Goal: Browse casually: Explore the website without a specific task or goal

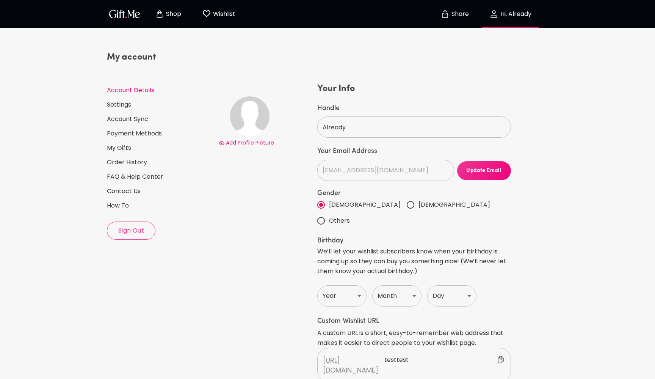
select select "US"
select select "NV"
click at [176, 17] on p "Shop" at bounding box center [172, 14] width 17 height 6
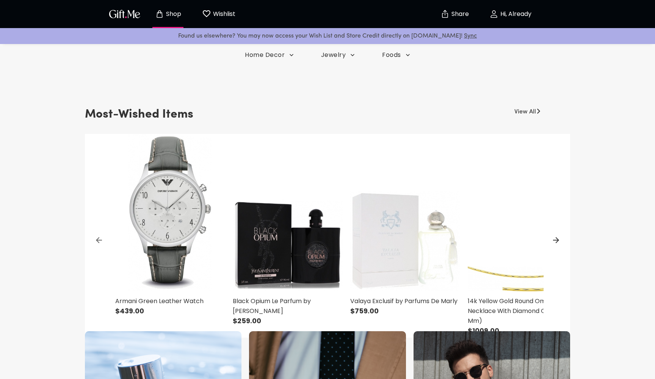
scroll to position [216, 0]
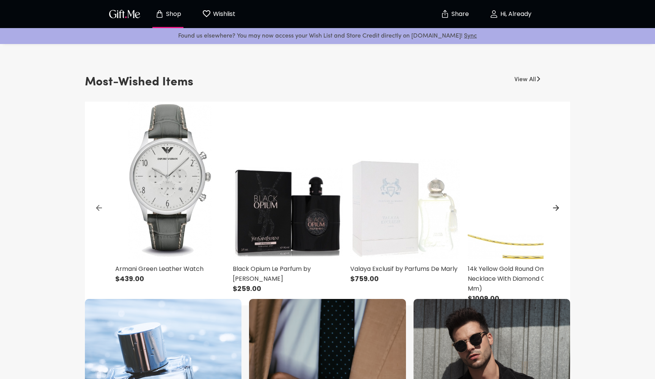
click at [191, 171] on img at bounding box center [170, 180] width 110 height 157
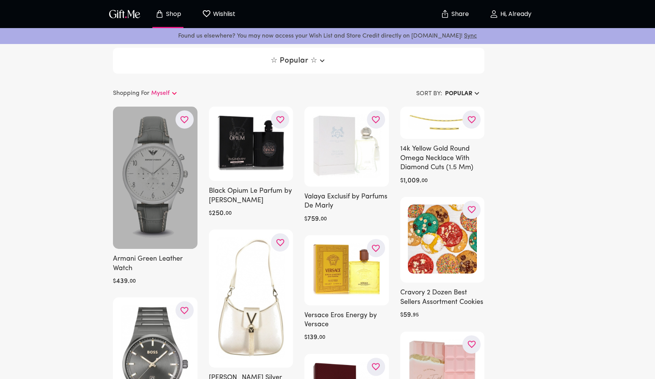
click at [166, 166] on div at bounding box center [155, 178] width 85 height 142
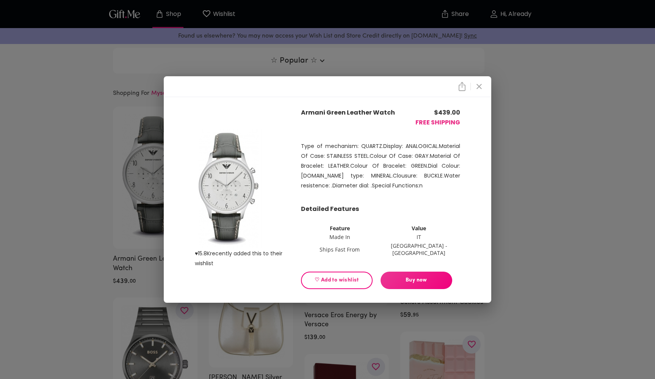
click at [476, 87] on icon "close" at bounding box center [479, 86] width 9 height 9
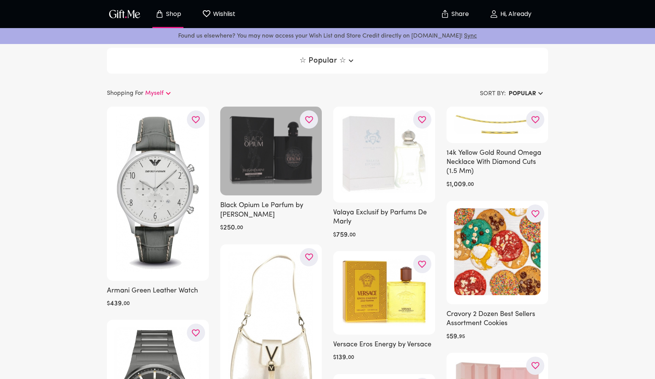
click at [269, 175] on div at bounding box center [271, 151] width 102 height 89
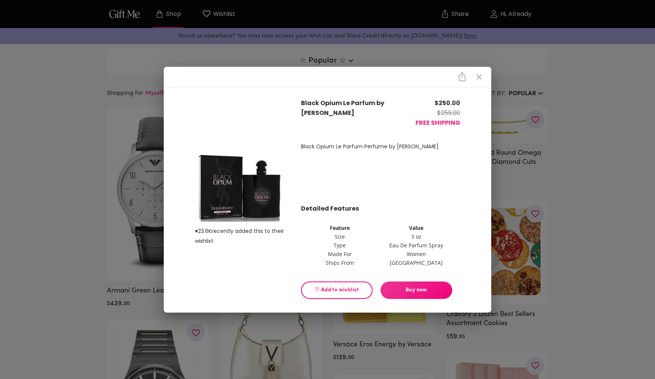
click at [588, 196] on div "♥ 23.6K recently added this to their wishlist Black Opium Le Parfum by [PERSON_…" at bounding box center [327, 189] width 655 height 379
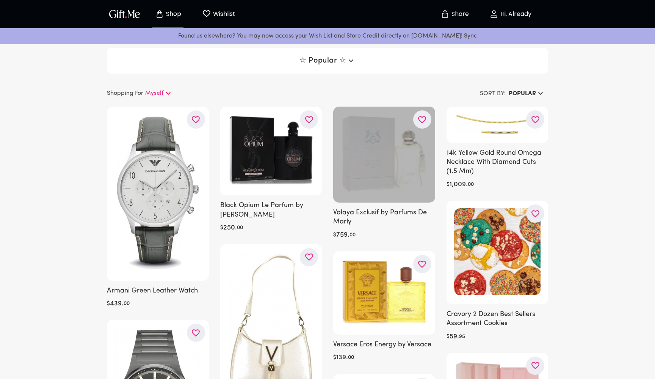
click at [407, 169] on div at bounding box center [384, 155] width 102 height 96
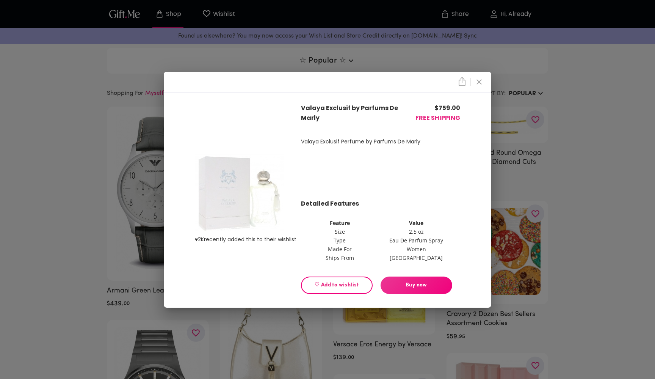
click at [562, 194] on div "♥ 2K recently added this to their wishlist Valaya Exclusif by Parfums De Marly …" at bounding box center [327, 189] width 655 height 379
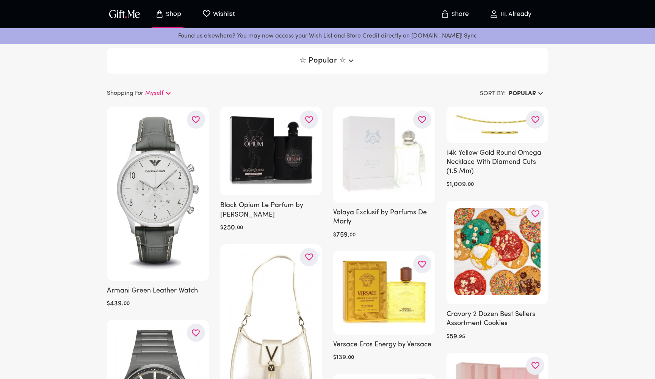
click at [515, 143] on div "14k Yellow Gold Round Omega Necklace With Diamond Cuts (1.5 Mm) $ 1,009 . 00" at bounding box center [498, 148] width 102 height 83
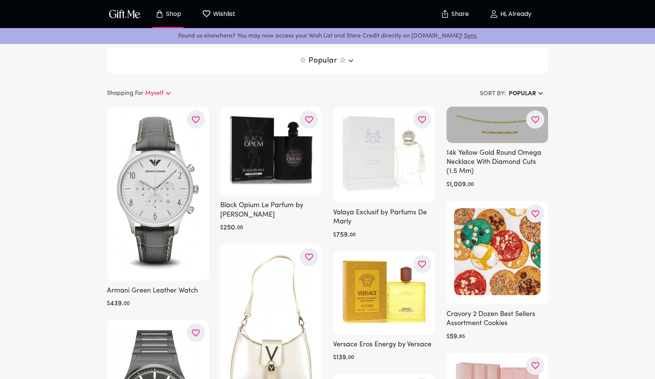
click at [500, 130] on div at bounding box center [498, 125] width 102 height 36
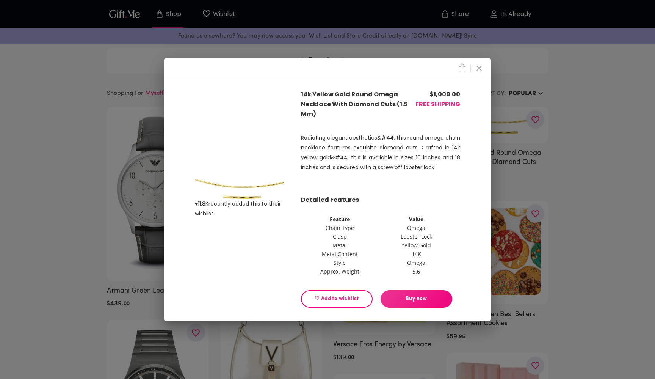
click at [574, 184] on div "♥ 11.8K recently added this to their wishlist 14k Yellow Gold Round Omega Neckl…" at bounding box center [327, 189] width 655 height 379
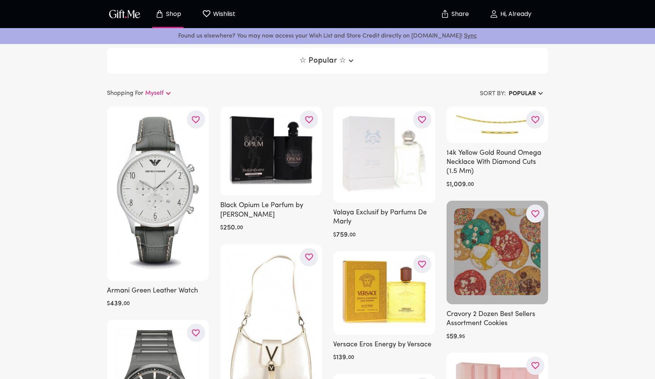
click at [494, 243] on div at bounding box center [498, 252] width 102 height 103
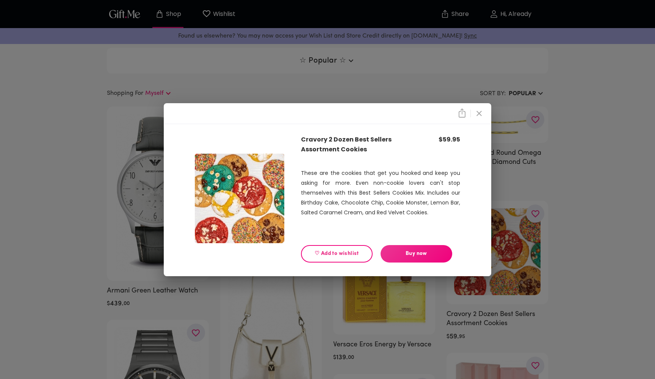
click at [581, 204] on div "Cravory 2 Dozen Best Sellers Assortment Cookies $ 59.95 These are the cookies t…" at bounding box center [327, 189] width 655 height 379
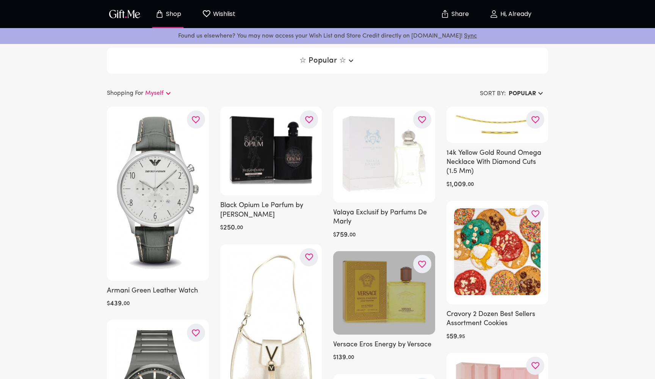
click at [400, 288] on div at bounding box center [384, 292] width 102 height 83
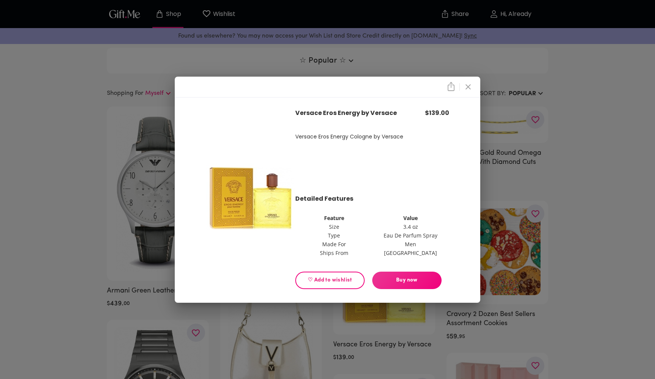
click at [509, 205] on div "Versace Eros Energy by Versace $ 139.00 Versace Eros Energy Cologne by Versace …" at bounding box center [327, 189] width 655 height 379
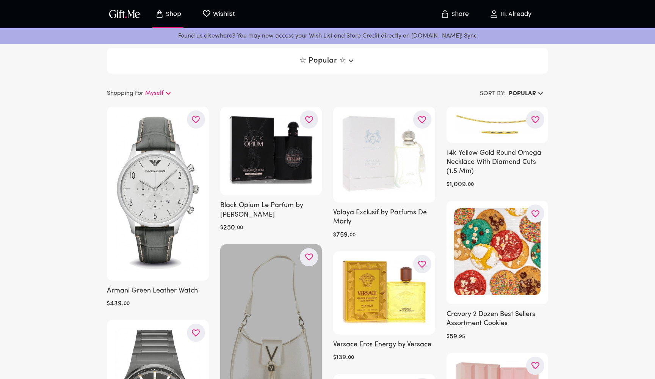
click at [266, 291] on div at bounding box center [271, 328] width 102 height 168
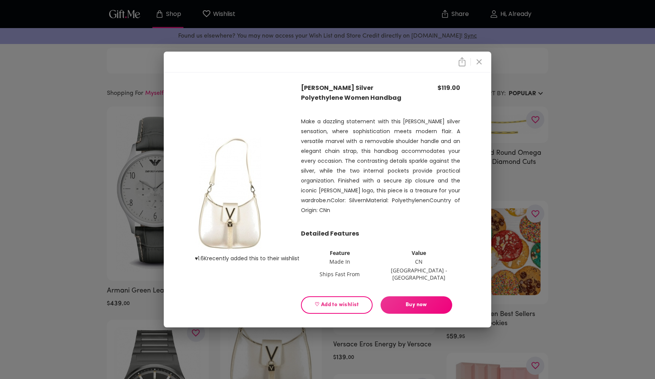
click at [514, 216] on div "♥ 1.6K recently added this to their wishlist [PERSON_NAME] Silver Polyethylene …" at bounding box center [327, 189] width 655 height 379
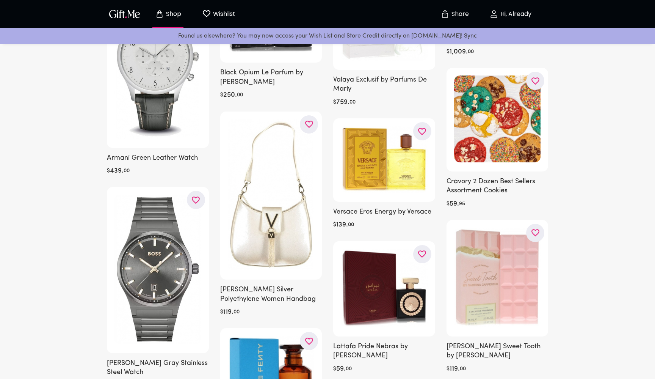
scroll to position [164, 0]
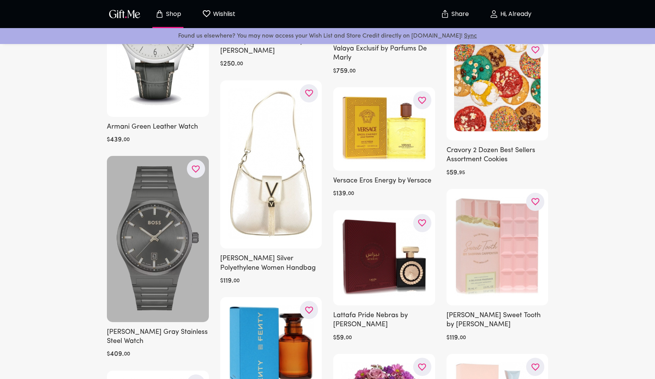
click at [178, 233] on div at bounding box center [158, 239] width 102 height 166
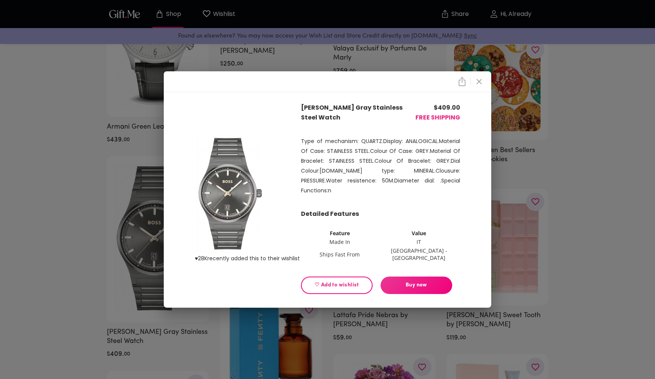
click at [83, 244] on div "♥ 28K recently added this to their wishlist [PERSON_NAME] Gray Stainless Steel …" at bounding box center [327, 189] width 655 height 379
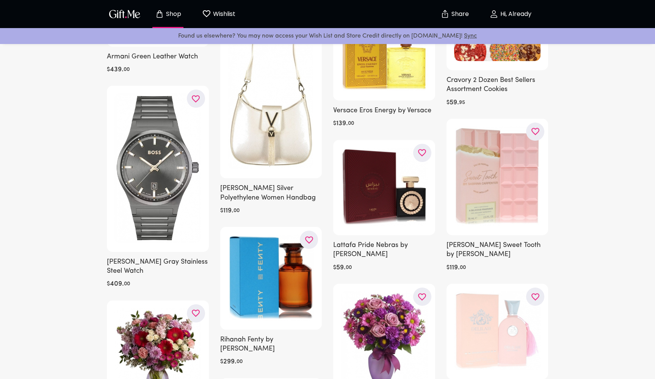
scroll to position [261, 0]
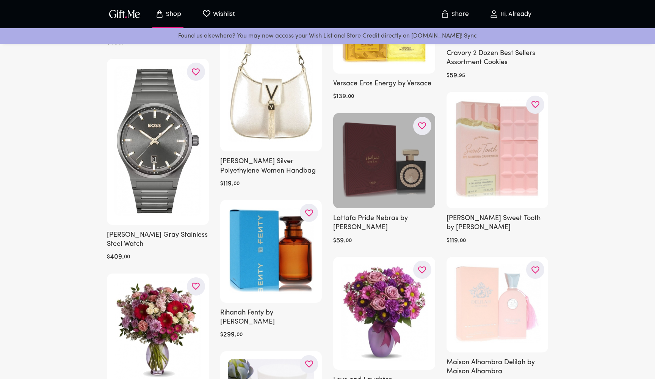
click at [368, 163] on div at bounding box center [384, 160] width 102 height 95
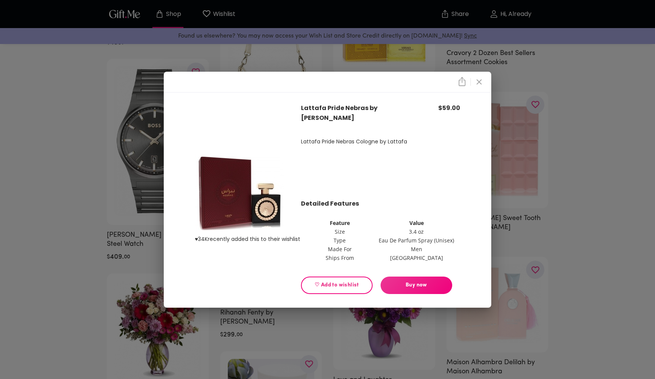
click at [89, 201] on div "♥ 34K recently added this to their wishlist Lattafa Pride Nebras by Lattafa $ 5…" at bounding box center [327, 189] width 655 height 379
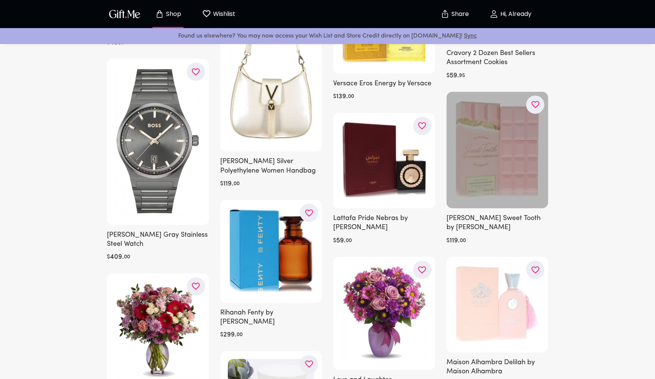
click at [496, 191] on div at bounding box center [498, 150] width 102 height 116
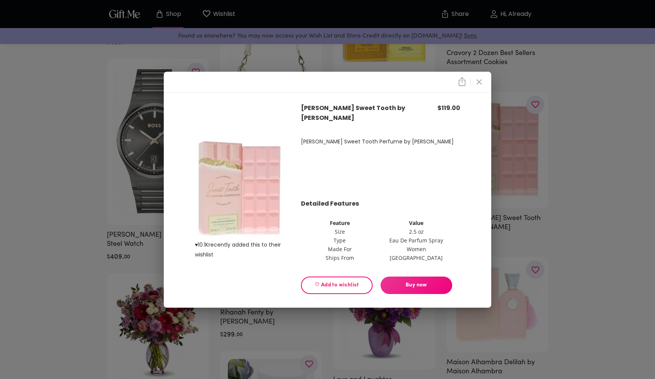
click at [617, 224] on div "♥ 10.1K recently added this to their wishlist [PERSON_NAME] Sweet Tooth by [PER…" at bounding box center [327, 189] width 655 height 379
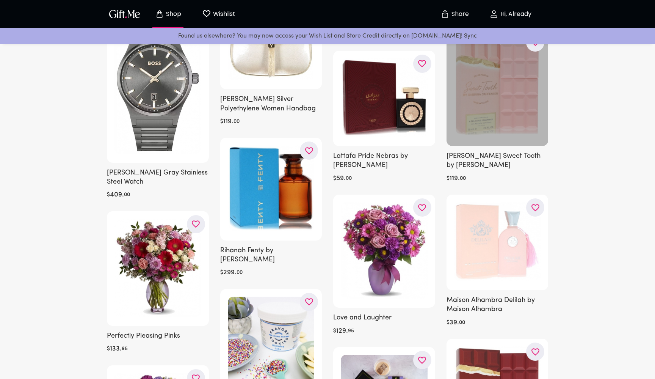
scroll to position [371, 0]
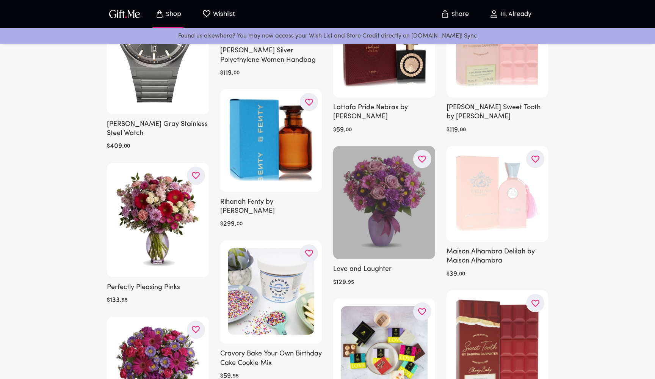
click at [397, 199] on div at bounding box center [384, 202] width 102 height 113
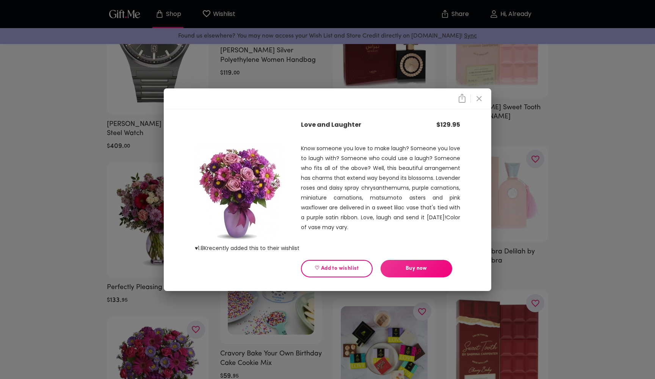
click at [85, 250] on div "♥ 1.8K recently added this to their wishlist Love and Laughter $ 129.95 Know so…" at bounding box center [327, 189] width 655 height 379
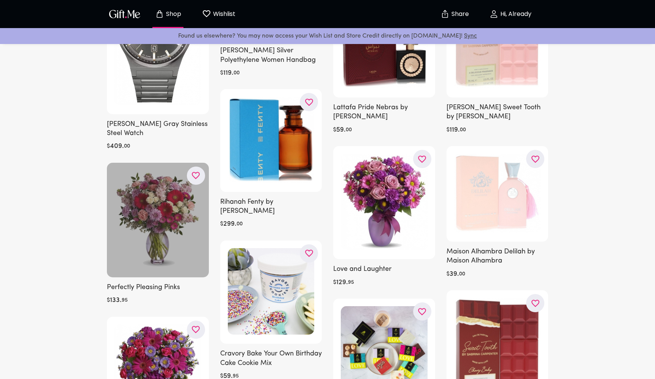
click at [128, 258] on div at bounding box center [158, 220] width 102 height 114
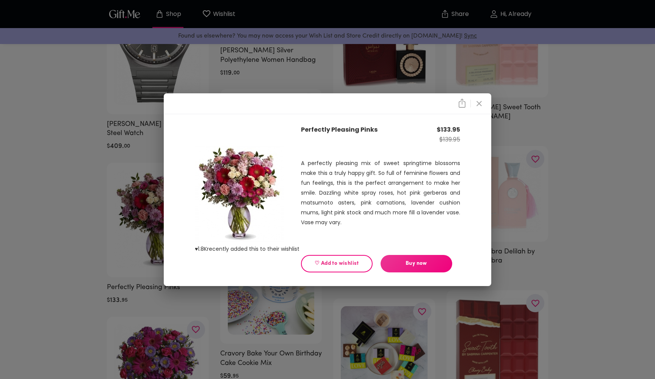
click at [86, 268] on div "♥ 1.8K recently added this to their wishlist Perfectly Pleasing Pinks $ 133.95 …" at bounding box center [327, 189] width 655 height 379
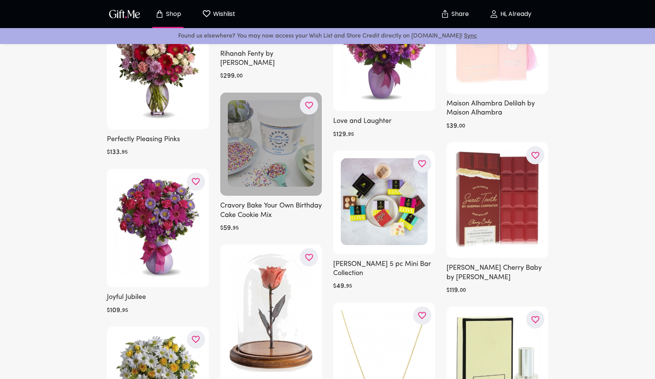
scroll to position [538, 0]
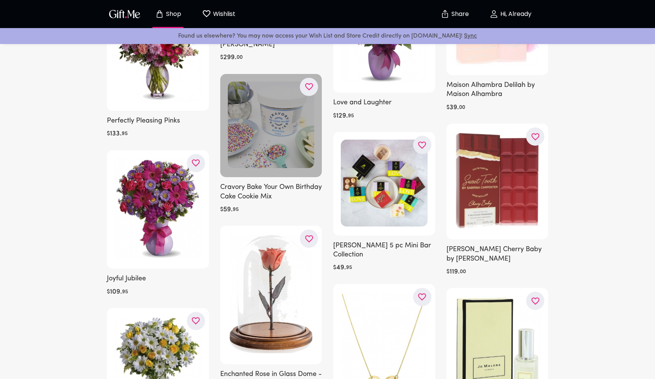
click at [256, 150] on div at bounding box center [271, 125] width 102 height 103
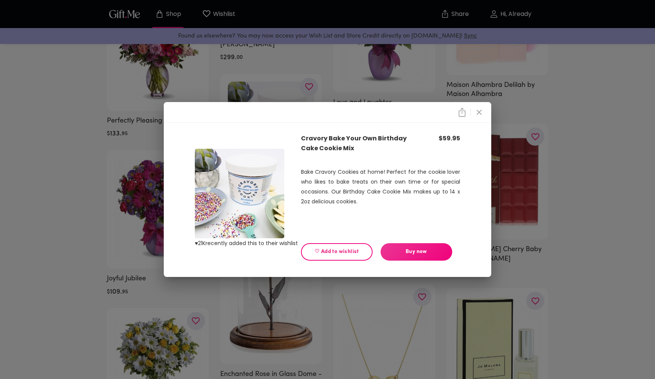
click at [585, 181] on div "♥ 21K recently added this to their wishlist Cravory Bake Your Own Birthday Cake…" at bounding box center [327, 189] width 655 height 379
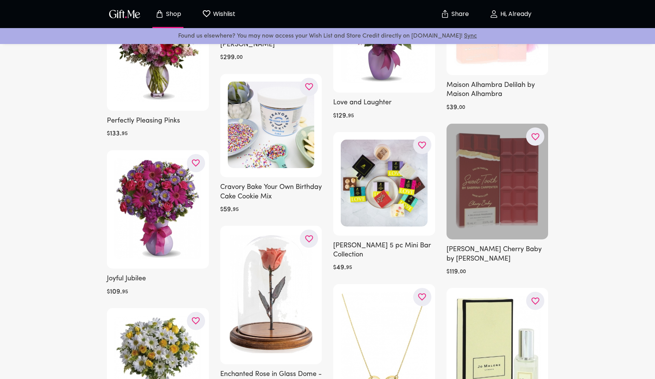
click at [508, 195] on div at bounding box center [498, 182] width 102 height 116
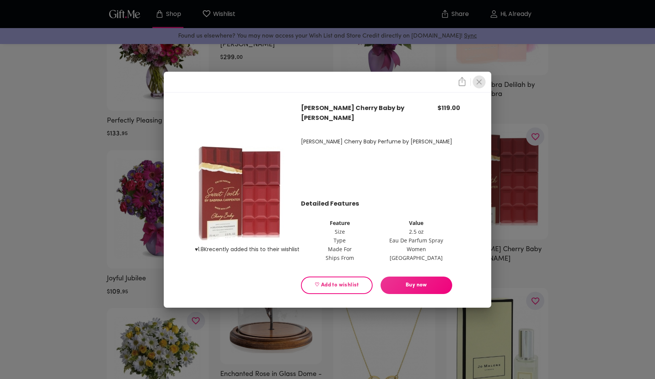
click at [478, 78] on icon "close" at bounding box center [479, 81] width 9 height 9
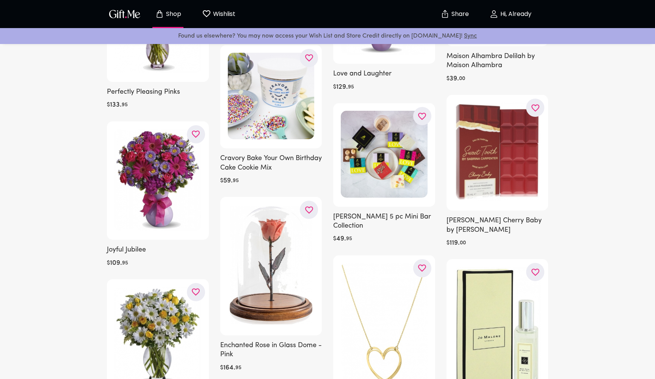
scroll to position [577, 0]
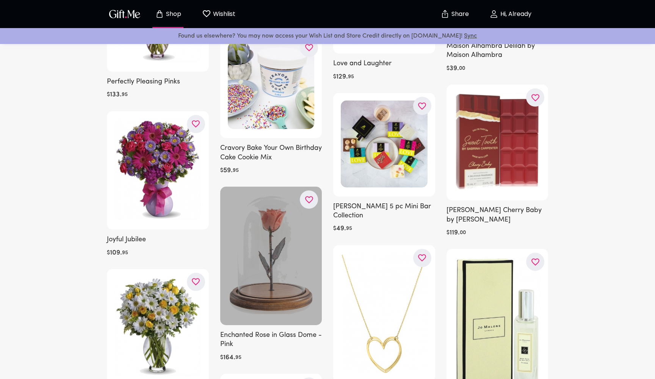
click at [286, 234] on div at bounding box center [271, 255] width 102 height 138
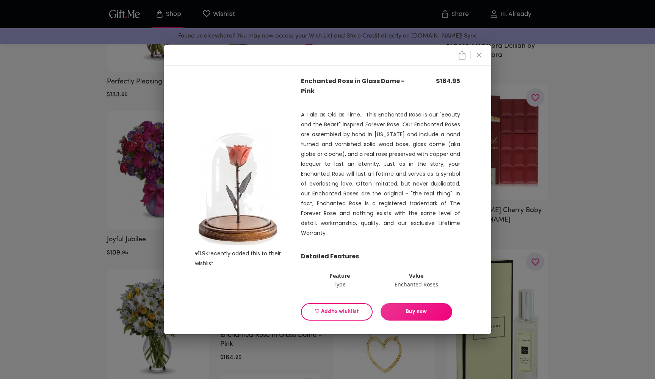
click at [483, 59] on icon "close" at bounding box center [479, 54] width 9 height 9
